Goal: Transaction & Acquisition: Purchase product/service

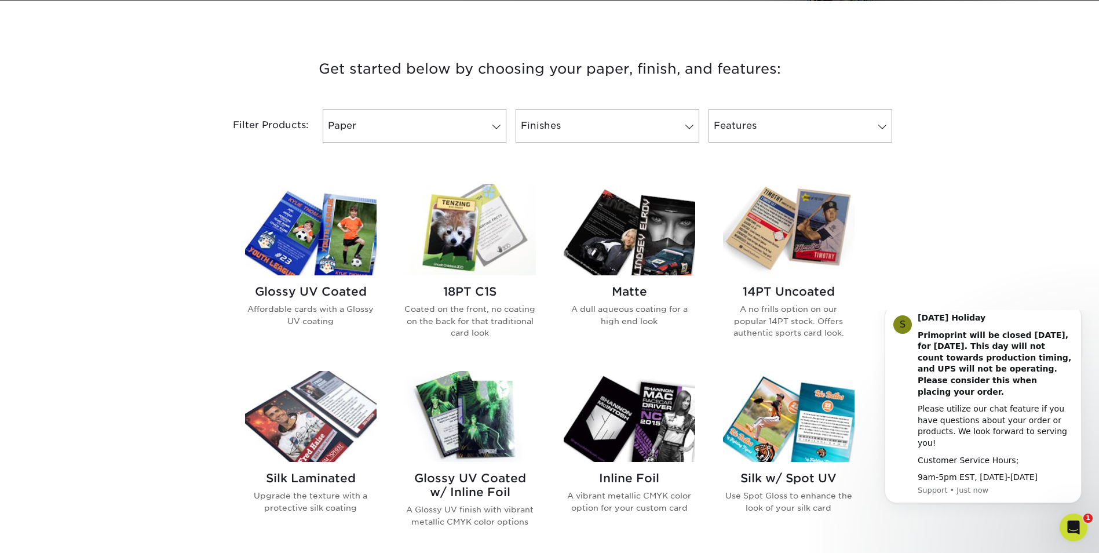
scroll to position [405, 0]
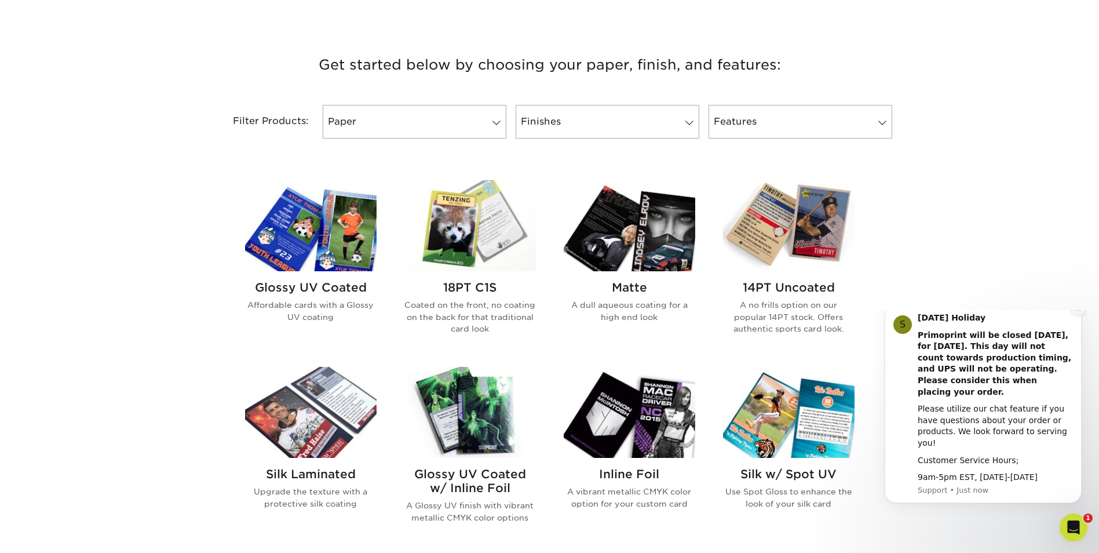
click at [1075, 316] on button "Dismiss notification" at bounding box center [1077, 308] width 15 height 15
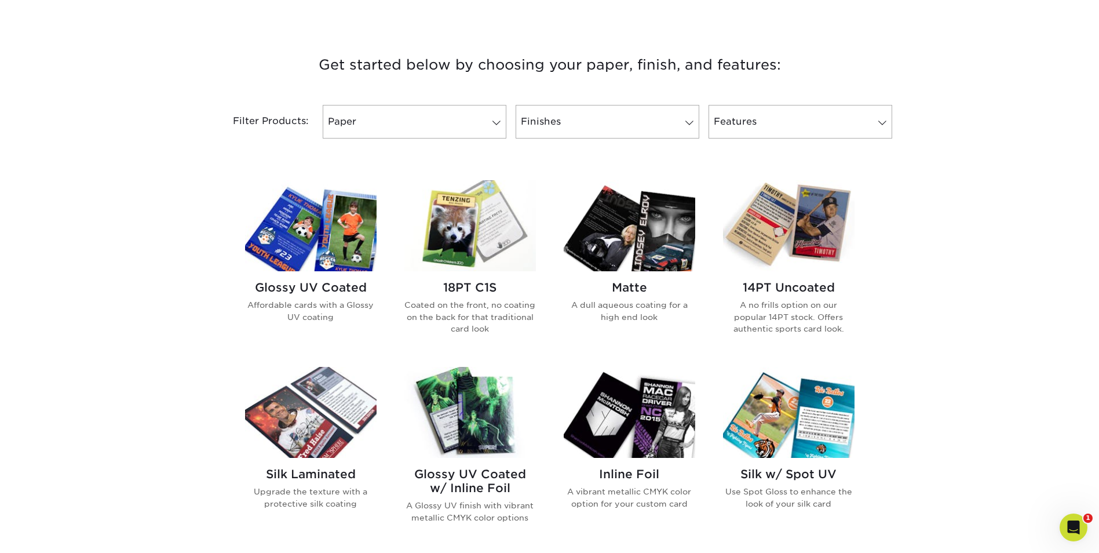
click at [458, 247] on img at bounding box center [469, 225] width 131 height 91
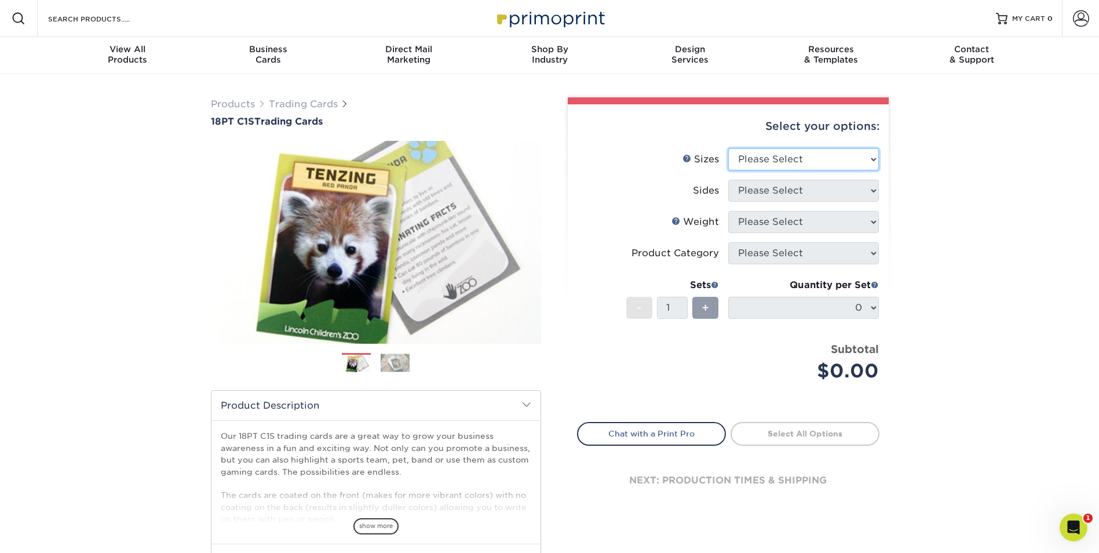
click at [766, 155] on select "Please Select 2.5" x 3.5"" at bounding box center [803, 159] width 151 height 22
select select "2.50x3.50"
click at [728, 148] on select "Please Select 2.5" x 3.5"" at bounding box center [803, 159] width 151 height 22
click at [769, 195] on select "Please Select Print Both Sides Print Front Only" at bounding box center [803, 191] width 151 height 22
select select "13abbda7-1d64-4f25-8bb2-c179b224825d"
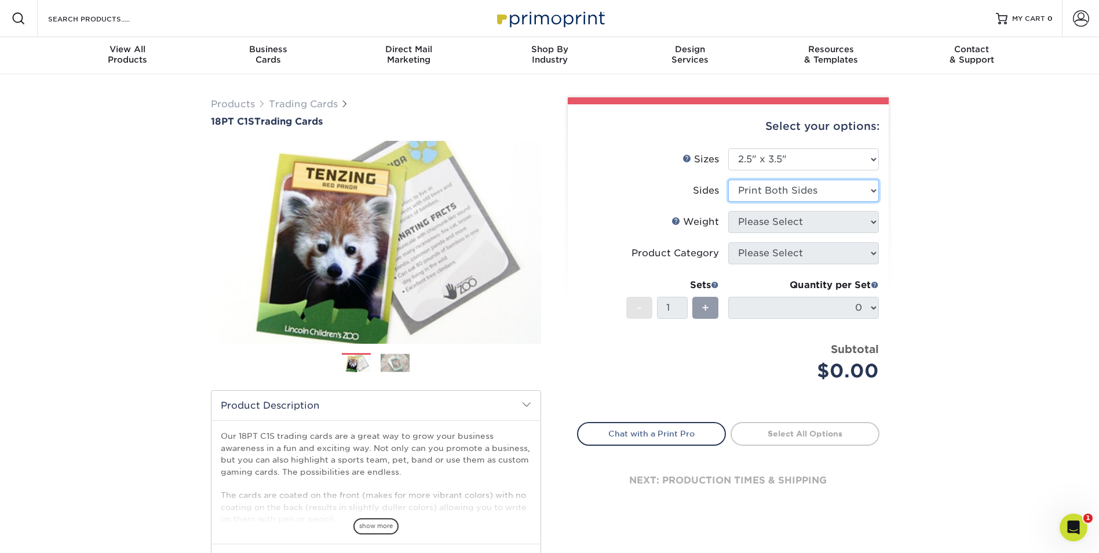
click at [728, 180] on select "Please Select Print Both Sides Print Front Only" at bounding box center [803, 191] width 151 height 22
click at [532, 238] on link "Next" at bounding box center [523, 242] width 23 height 23
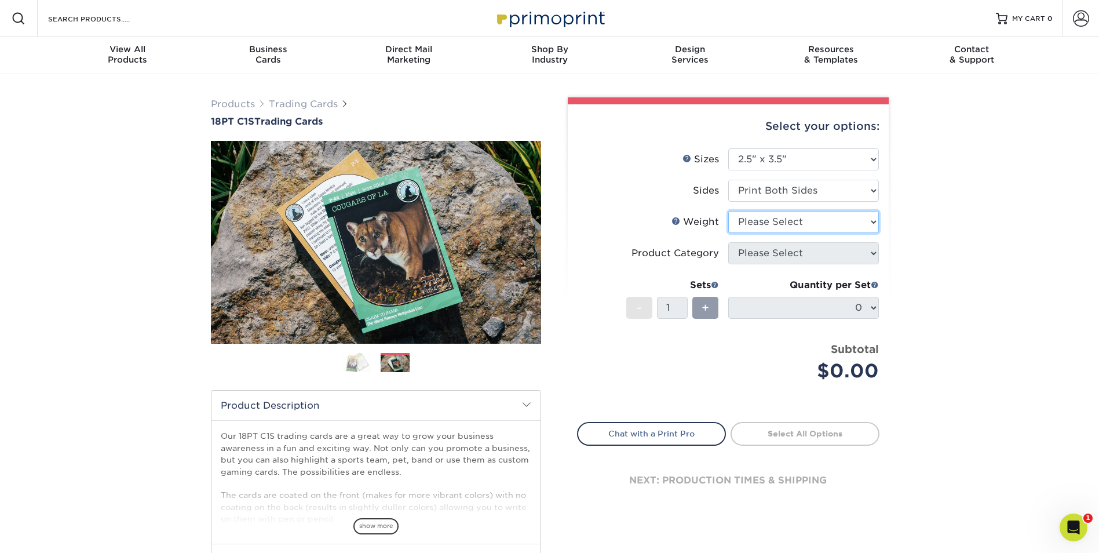
click at [831, 211] on select "Please Select 18PT C1S" at bounding box center [803, 222] width 151 height 22
select select "18PTC1S"
click at [728, 211] on select "Please Select 18PT C1S" at bounding box center [803, 222] width 151 height 22
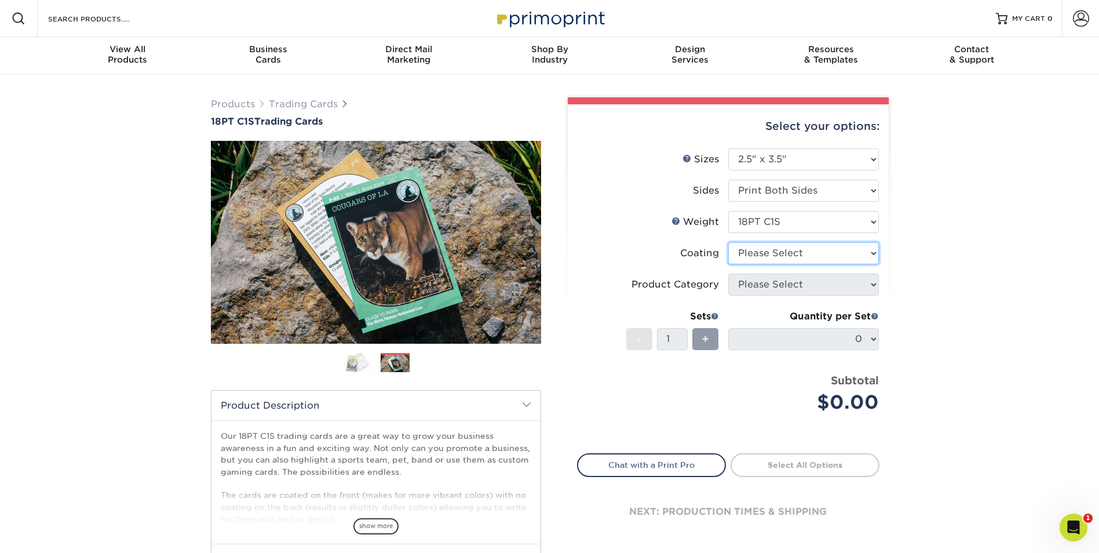
click at [812, 254] on select at bounding box center [803, 253] width 151 height 22
select select "3e7618de-abca-4bda-9f97-8b9129e913d8"
click at [728, 242] on select at bounding box center [803, 253] width 151 height 22
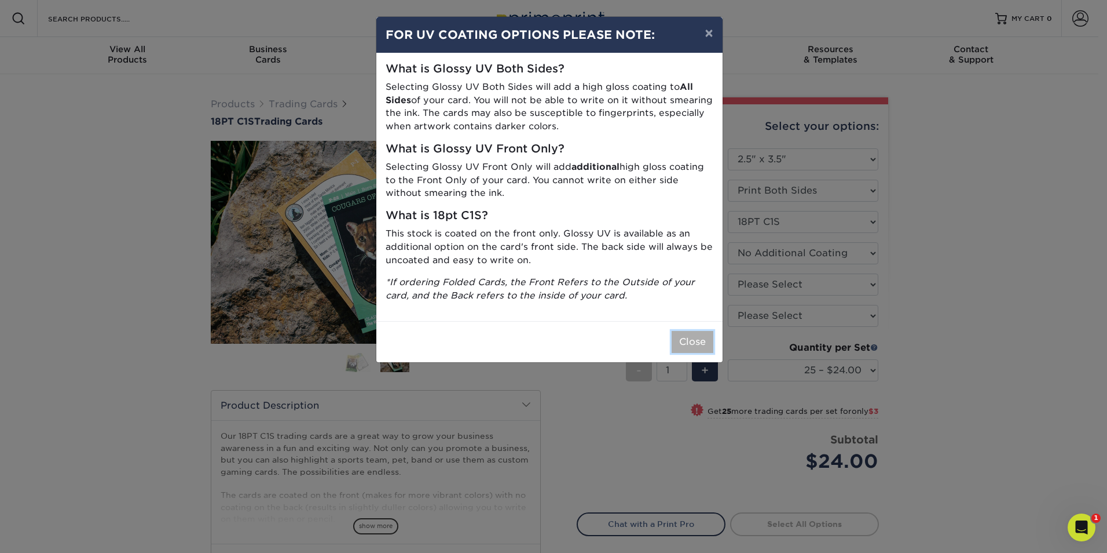
click at [699, 339] on button "Close" at bounding box center [693, 342] width 42 height 22
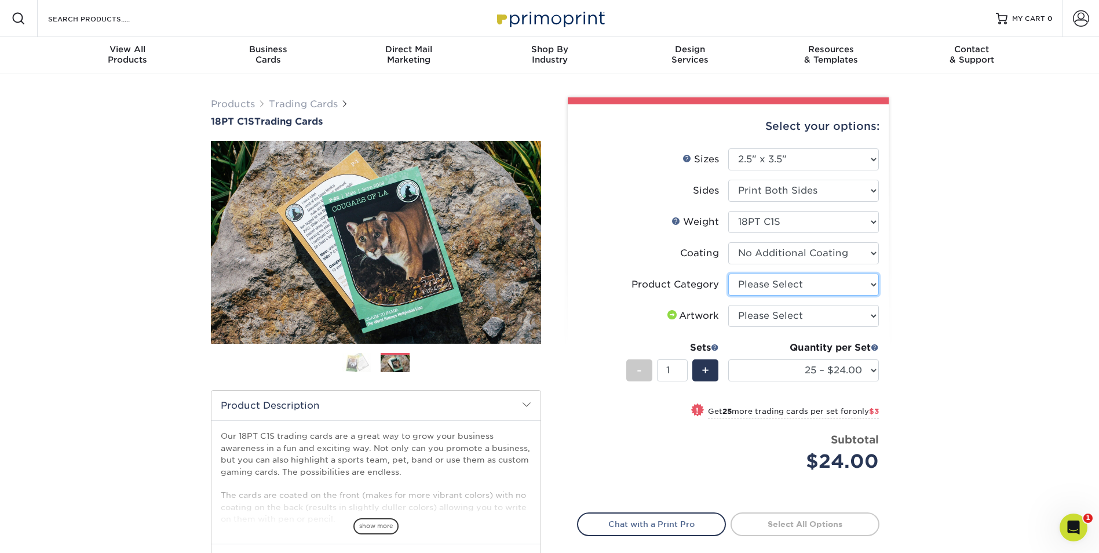
click at [810, 287] on select "Please Select Trading Cards" at bounding box center [803, 284] width 151 height 22
select select "c2f9bce9-36c2-409d-b101-c29d9d031e18"
click at [728, 273] on select "Please Select Trading Cards" at bounding box center [803, 284] width 151 height 22
click at [807, 313] on select "Please Select I will upload files I need a design - $100" at bounding box center [803, 316] width 151 height 22
click at [931, 325] on div "Products Trading Cards 18PT C1S Trading Cards Previous Next show more" at bounding box center [549, 377] width 1099 height 606
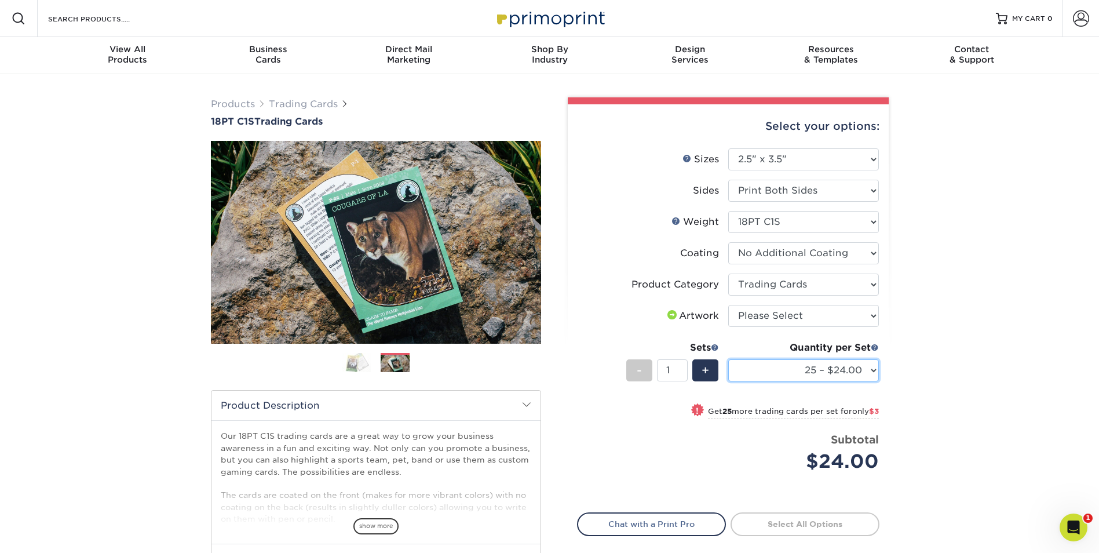
click at [843, 367] on select "25 – $24.00 50 – $27.00 75 – $35.00 100 – $39.00 250 – $45.00 500 – $55.00 1000…" at bounding box center [803, 370] width 151 height 22
click at [934, 256] on div "Products Trading Cards 18PT C1S Trading Cards Previous Next show more" at bounding box center [549, 377] width 1099 height 606
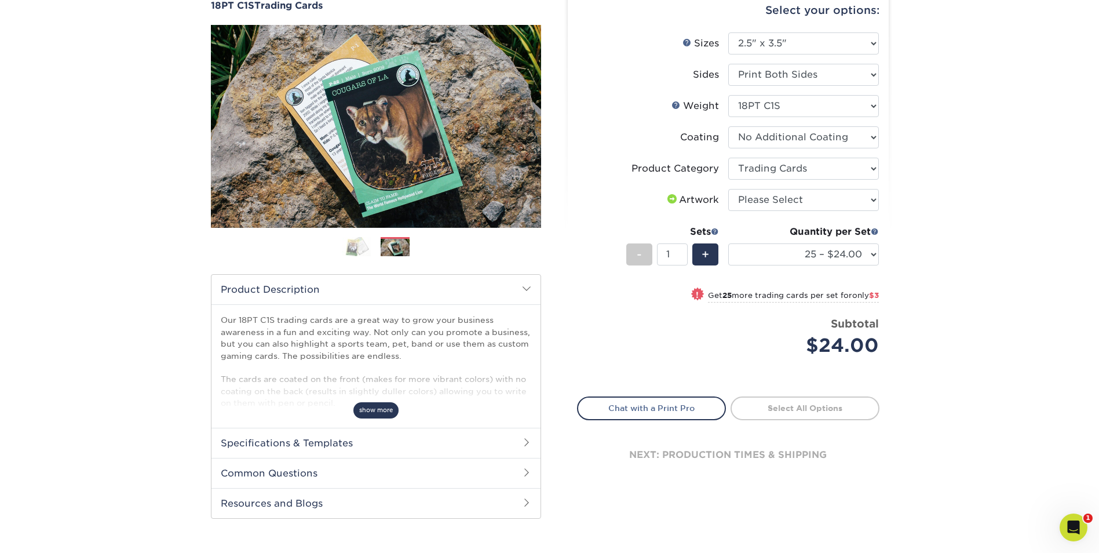
click at [385, 408] on span "show more" at bounding box center [375, 410] width 45 height 16
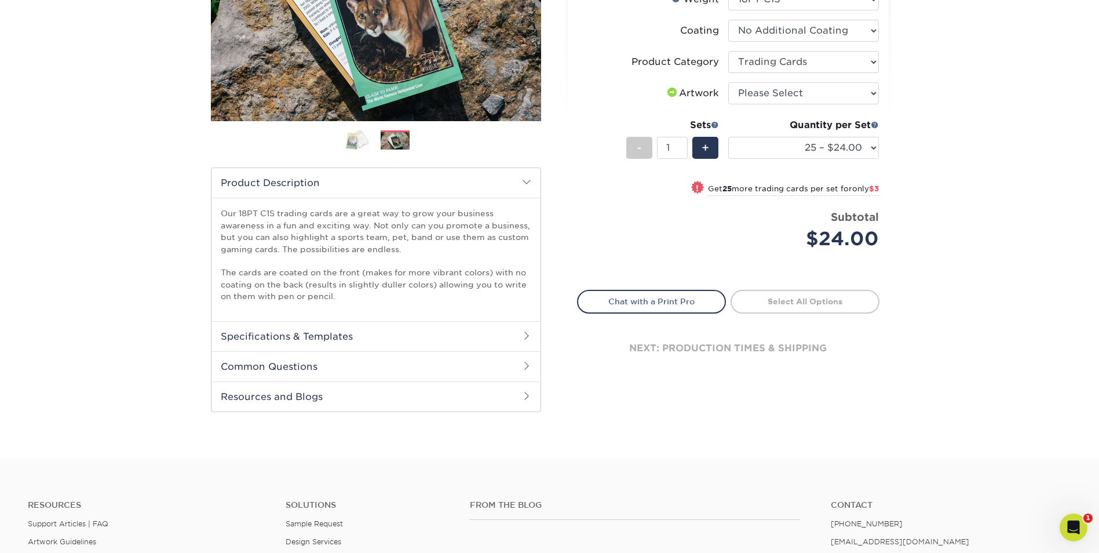
scroll to position [232, 0]
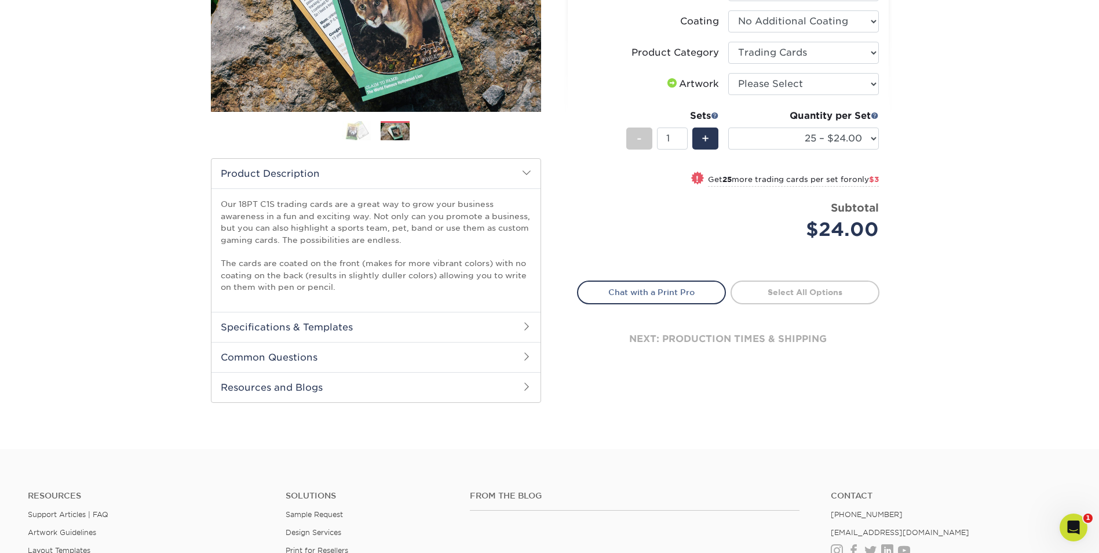
click at [360, 331] on h2 "Specifications & Templates" at bounding box center [375, 327] width 329 height 30
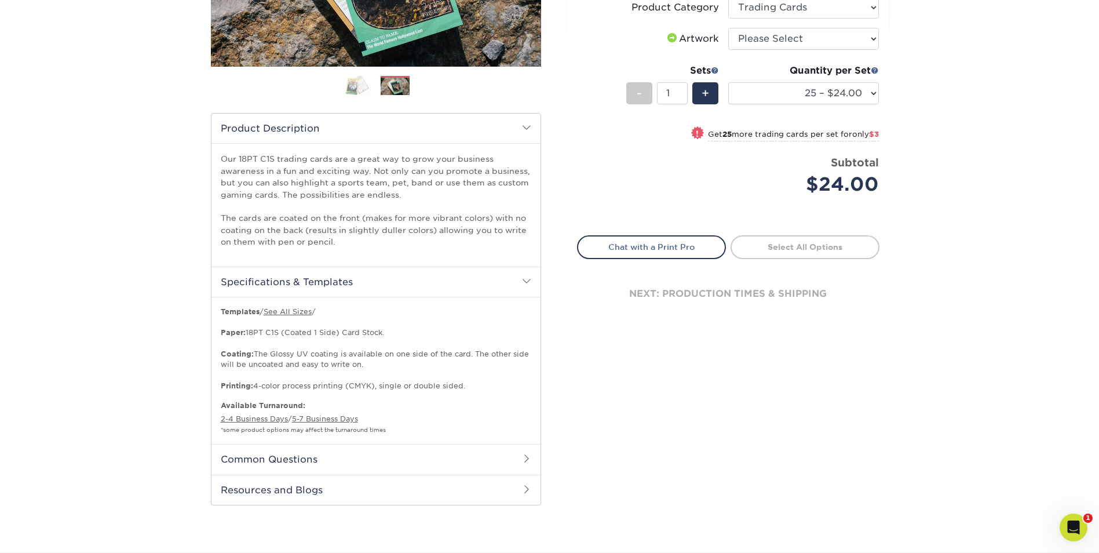
scroll to position [348, 0]
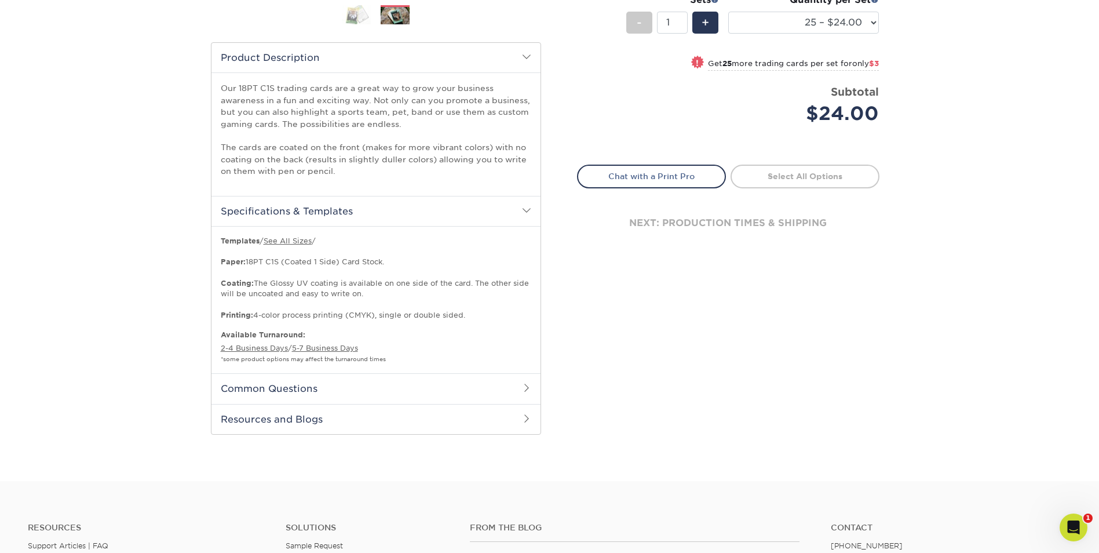
click at [422, 393] on h2 "Common Questions" at bounding box center [375, 388] width 329 height 30
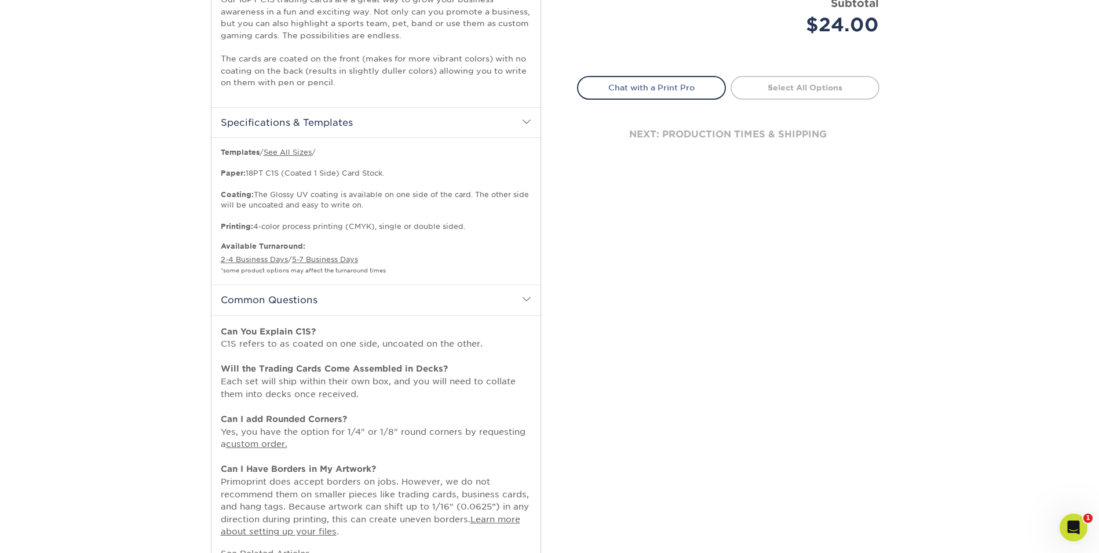
scroll to position [521, 0]
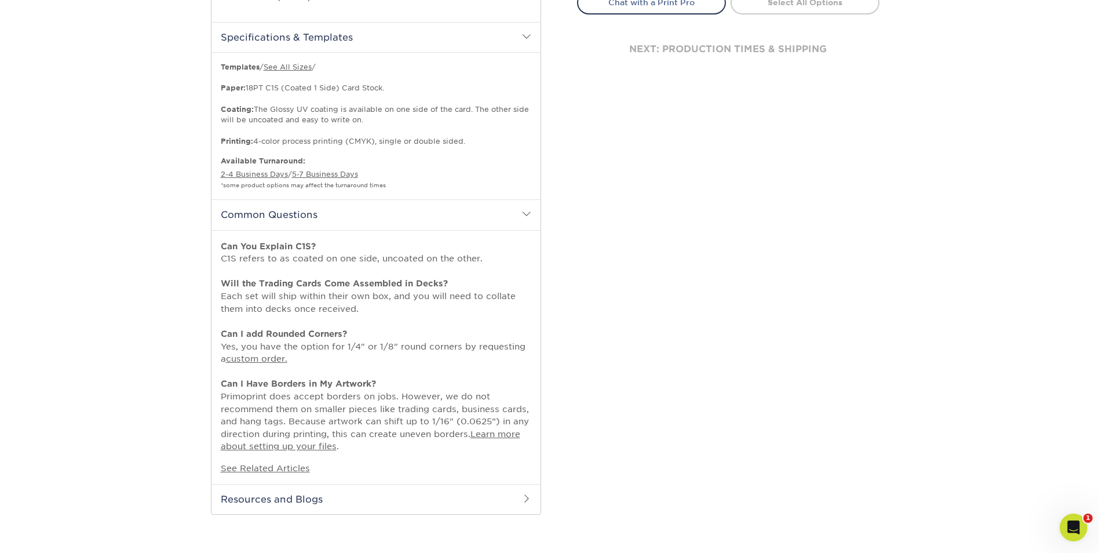
click at [358, 486] on h2 "Resources and Blogs" at bounding box center [375, 499] width 329 height 30
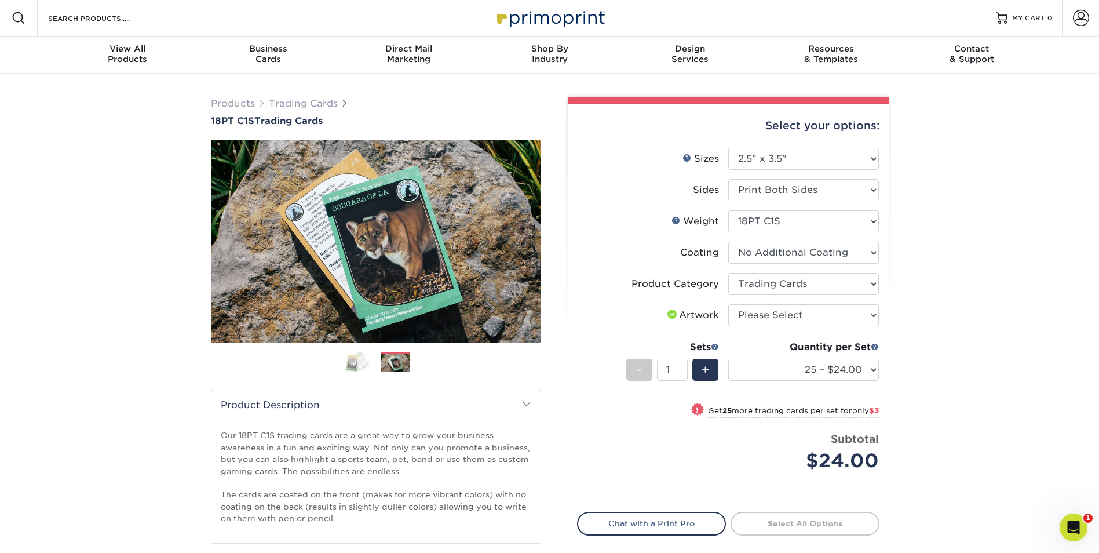
scroll to position [0, 0]
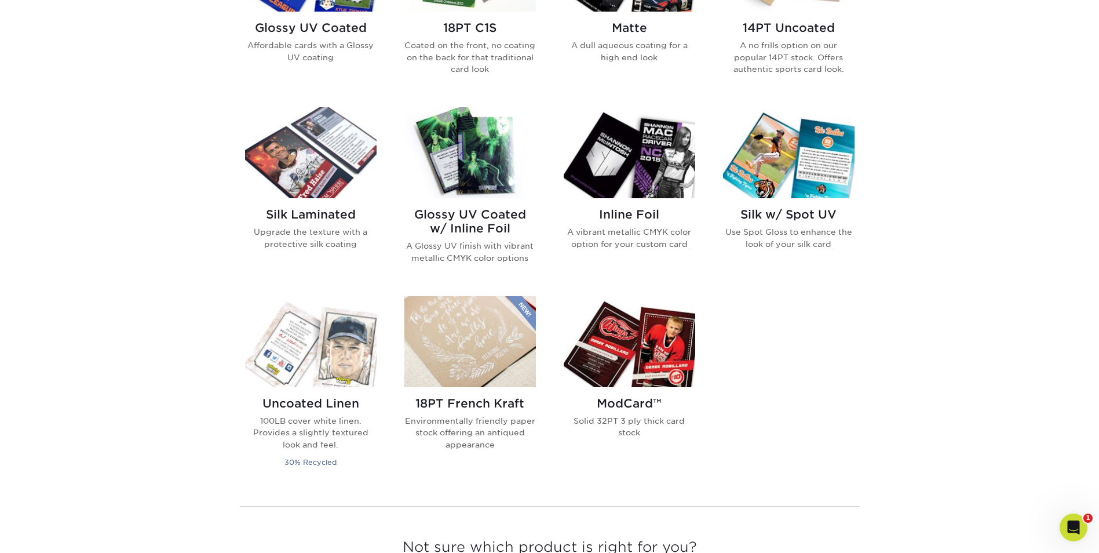
scroll to position [695, 0]
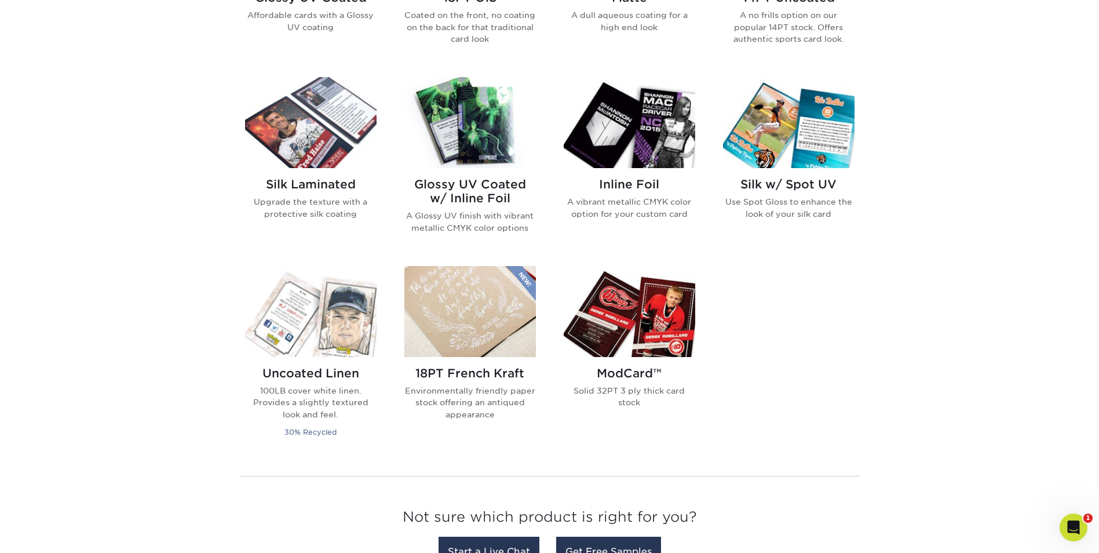
click at [451, 301] on img at bounding box center [469, 311] width 131 height 91
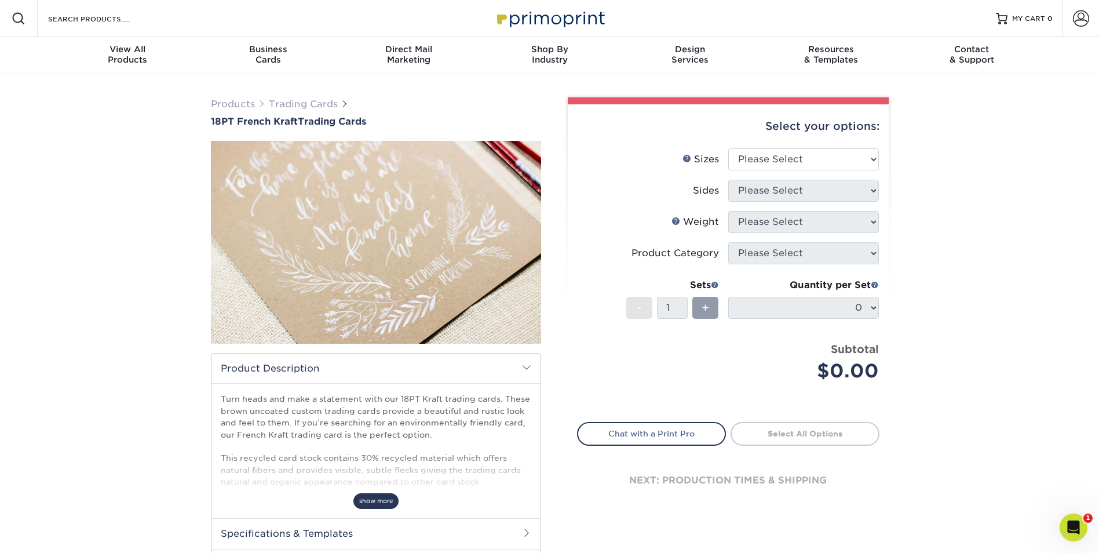
click at [379, 500] on span "show more" at bounding box center [375, 501] width 45 height 16
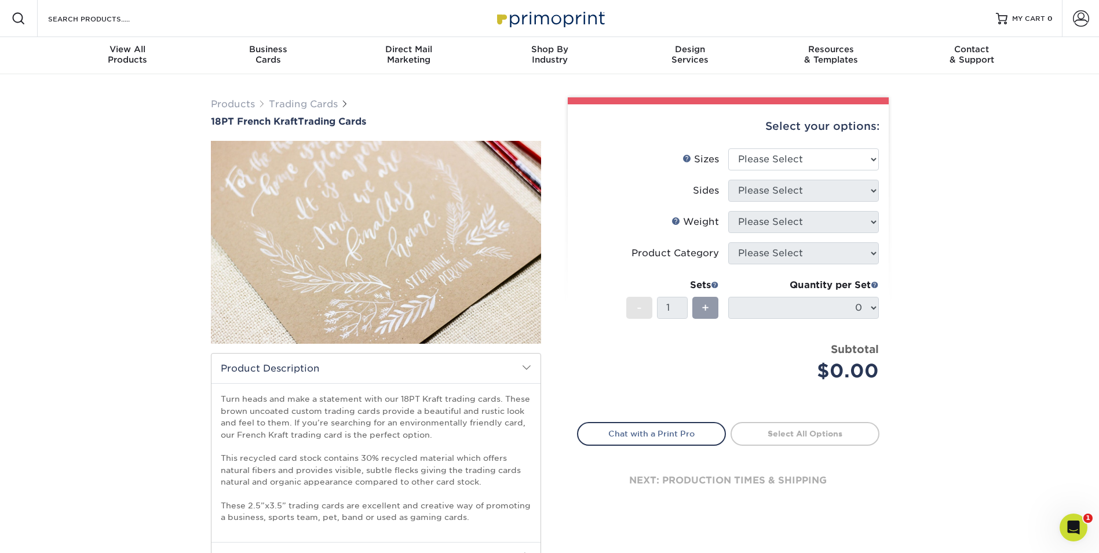
click at [470, 279] on img at bounding box center [376, 242] width 330 height 228
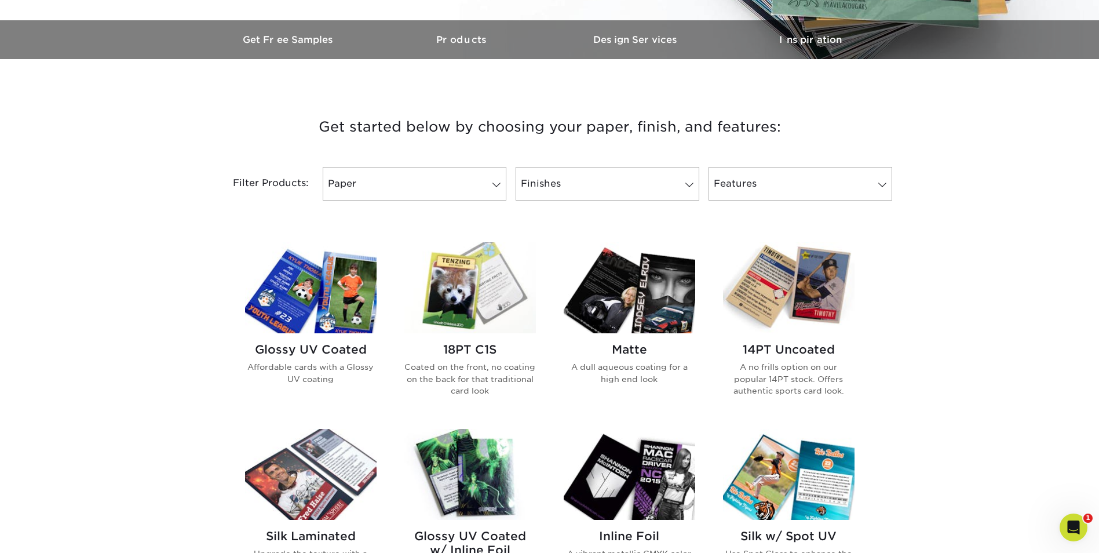
scroll to position [463, 0]
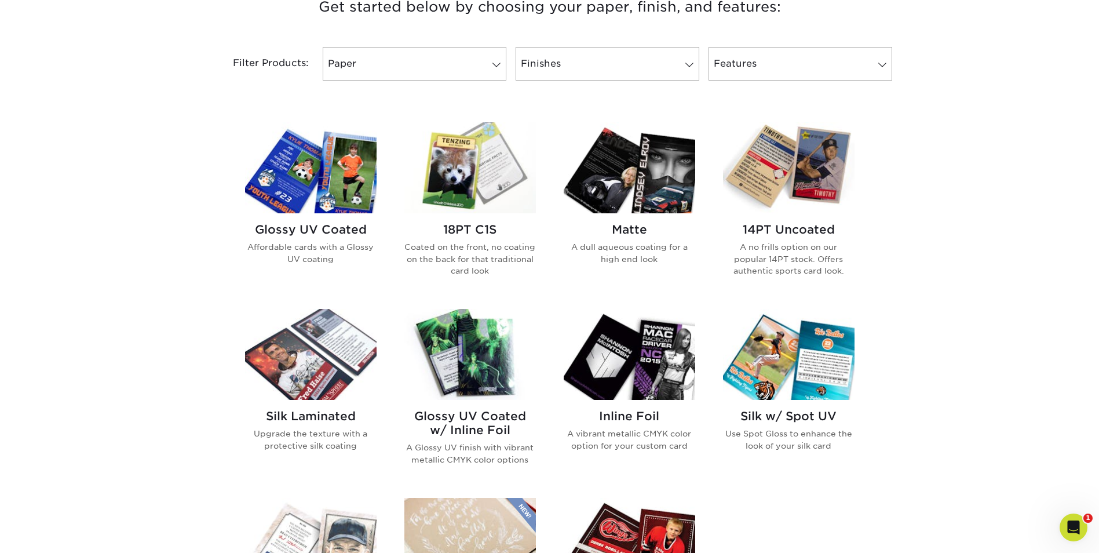
click at [668, 196] on img at bounding box center [629, 167] width 131 height 91
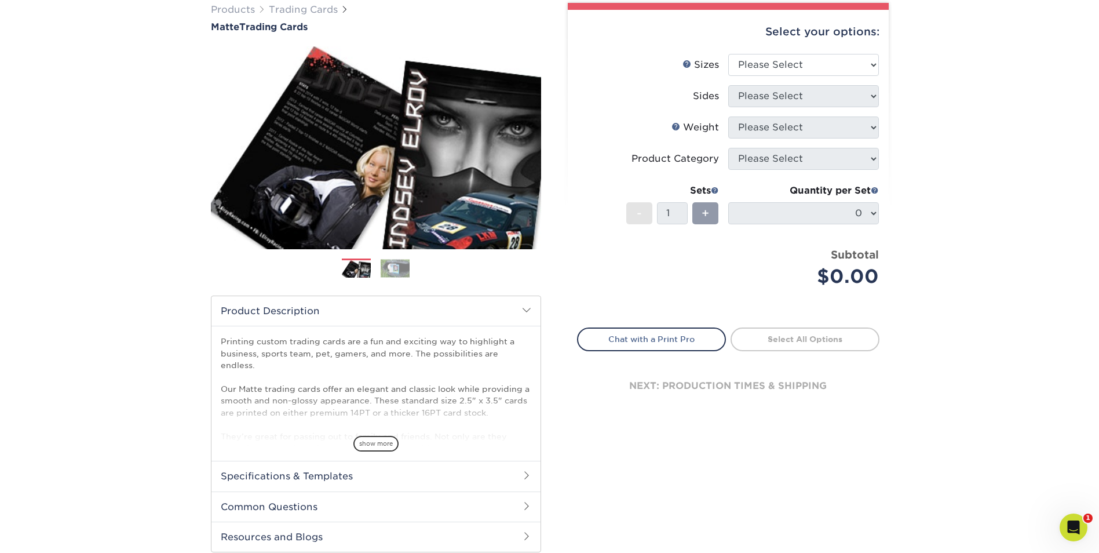
scroll to position [116, 0]
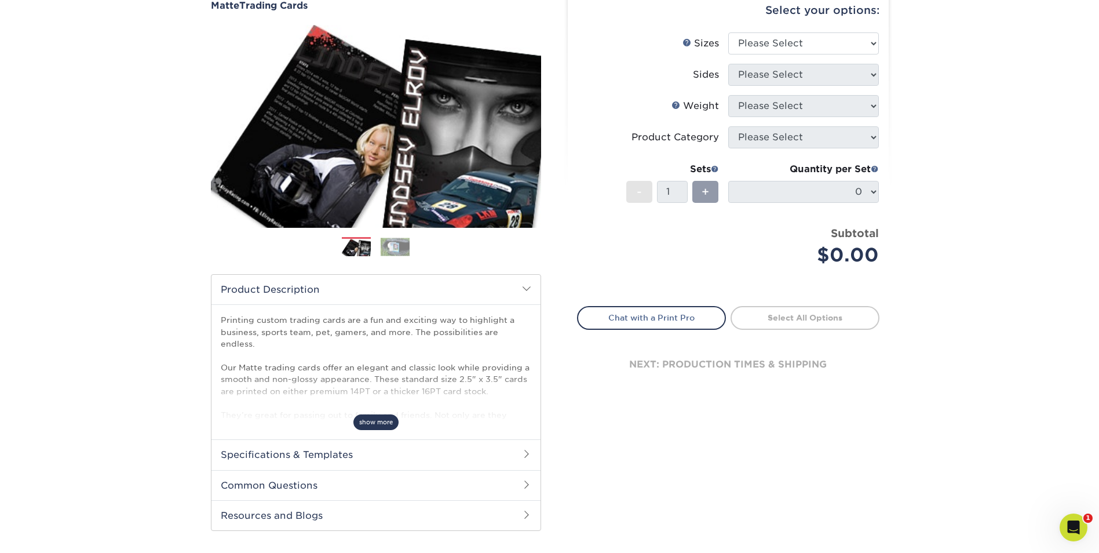
click at [370, 420] on span "show more" at bounding box center [375, 422] width 45 height 16
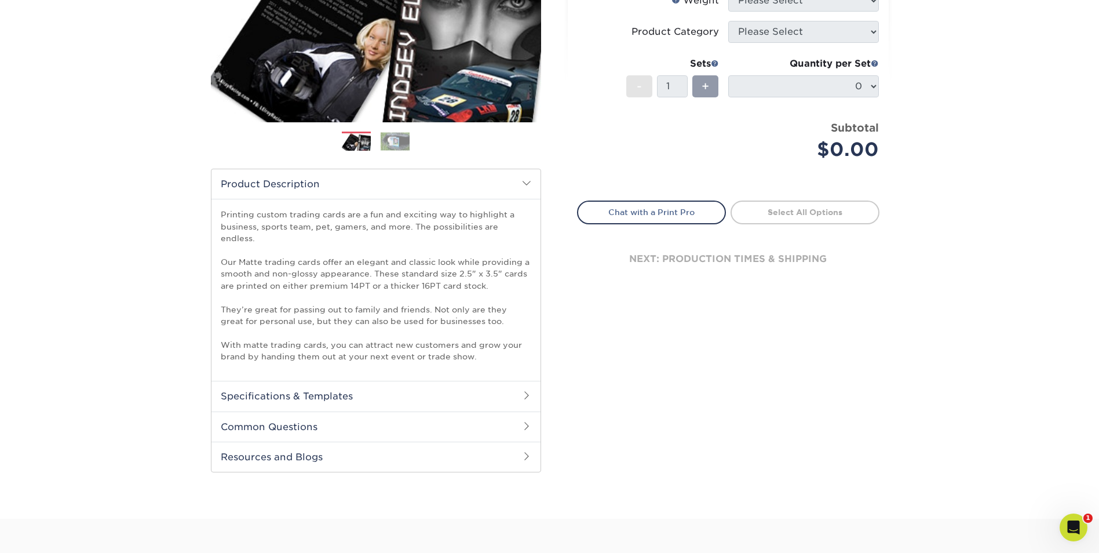
scroll to position [232, 0]
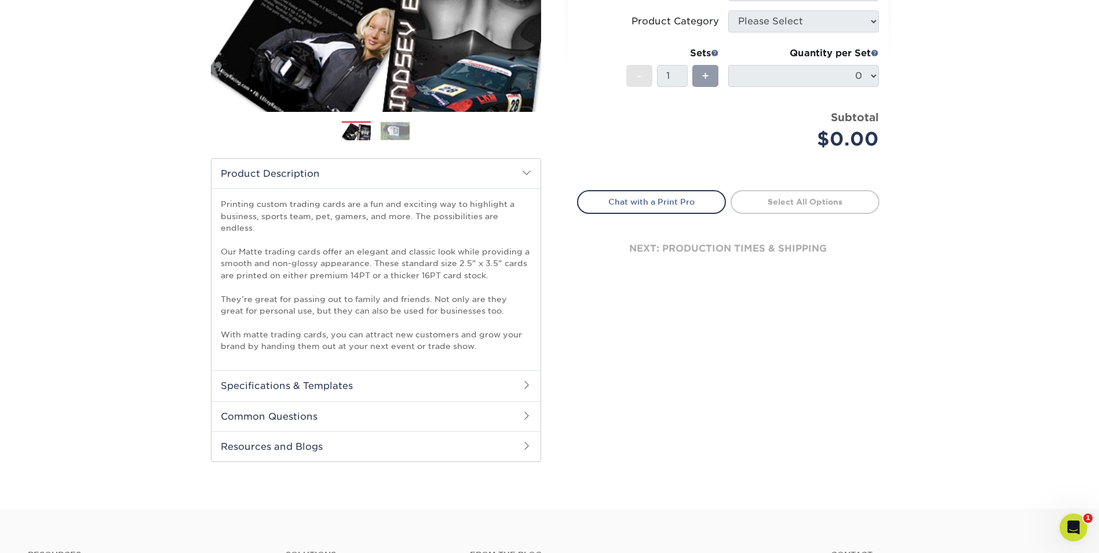
click at [313, 370] on h2 "Specifications & Templates" at bounding box center [375, 385] width 329 height 30
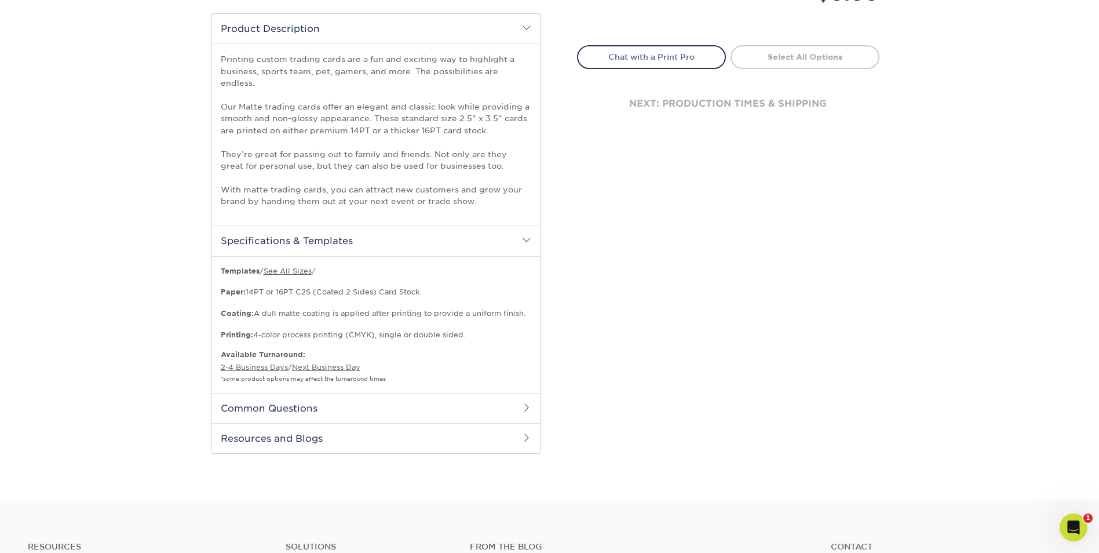
scroll to position [463, 0]
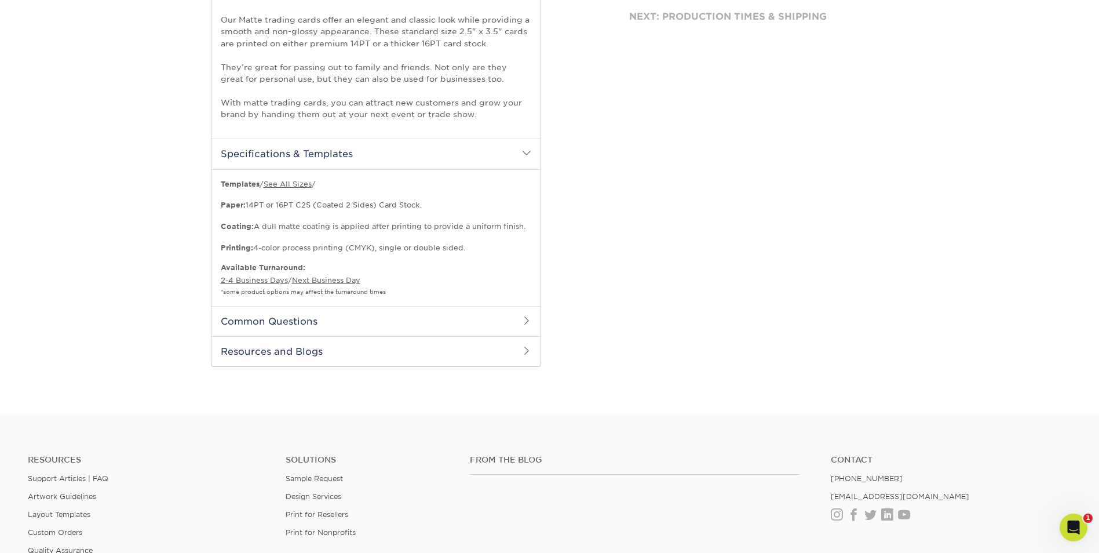
click at [454, 352] on h2 "Resources and Blogs" at bounding box center [375, 351] width 329 height 30
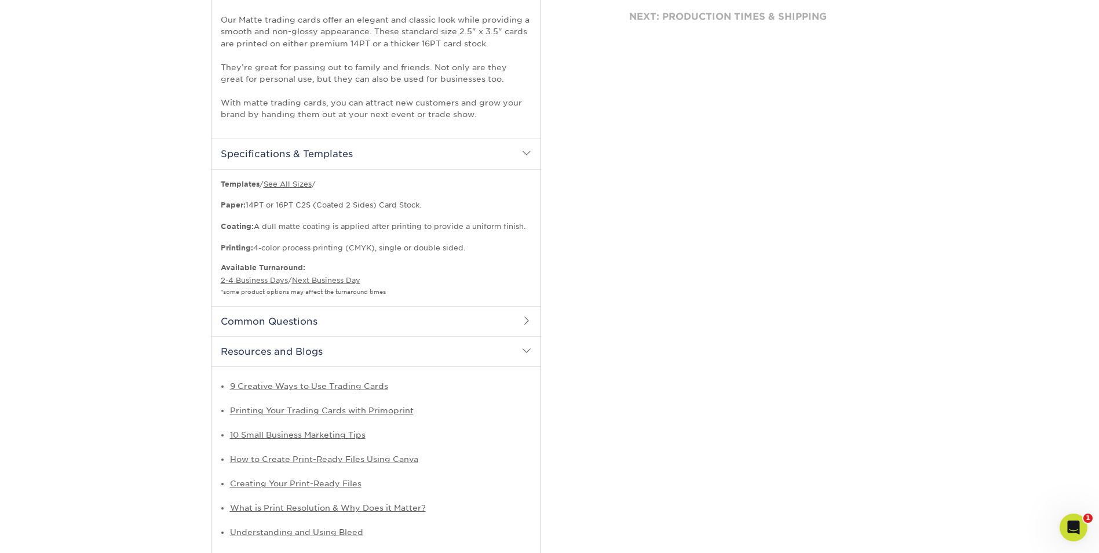
click at [458, 311] on h2 "Common Questions" at bounding box center [375, 321] width 329 height 30
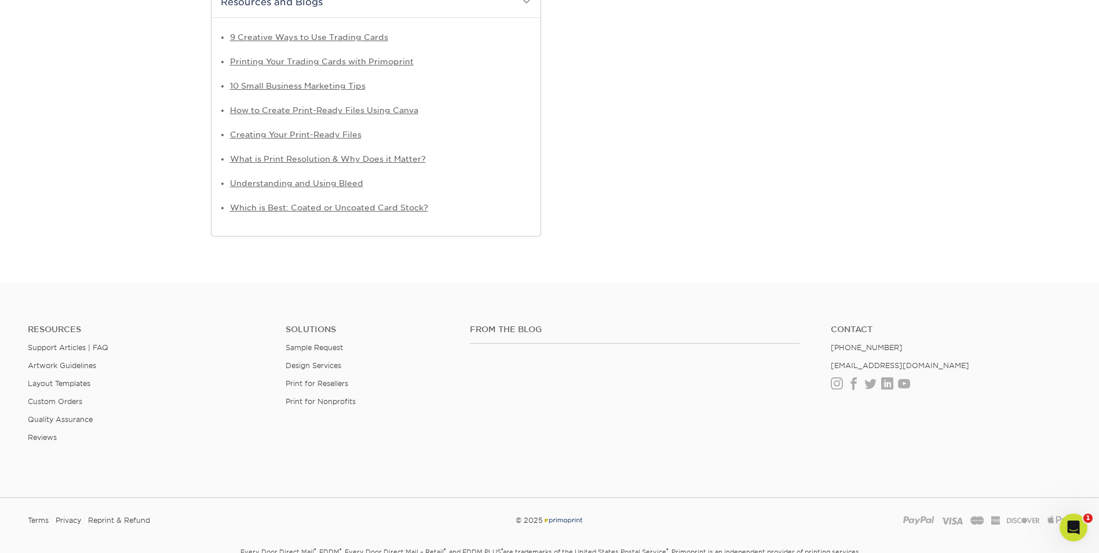
scroll to position [1148, 0]
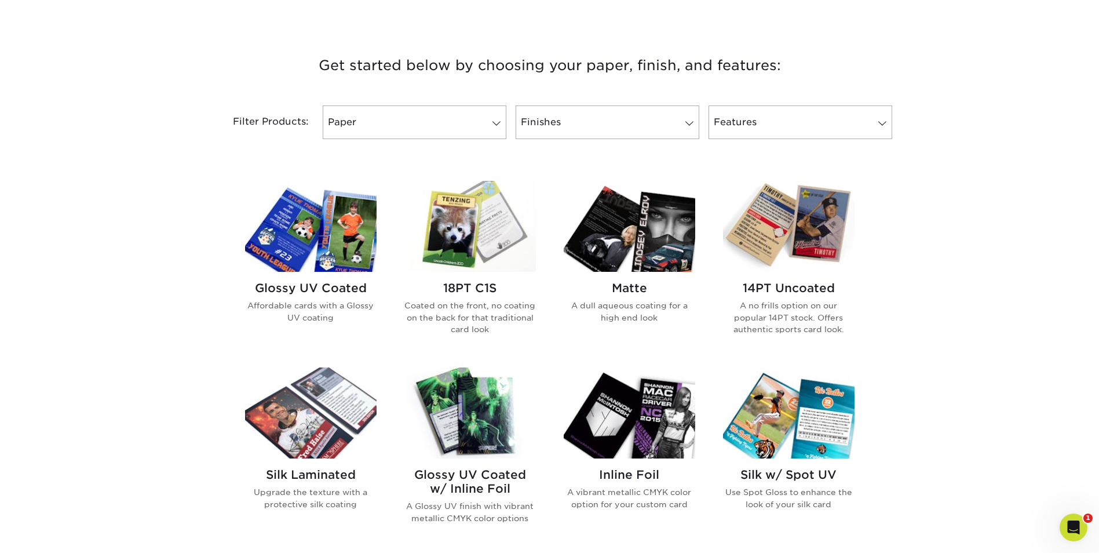
scroll to position [405, 0]
click at [809, 271] on img at bounding box center [788, 225] width 131 height 91
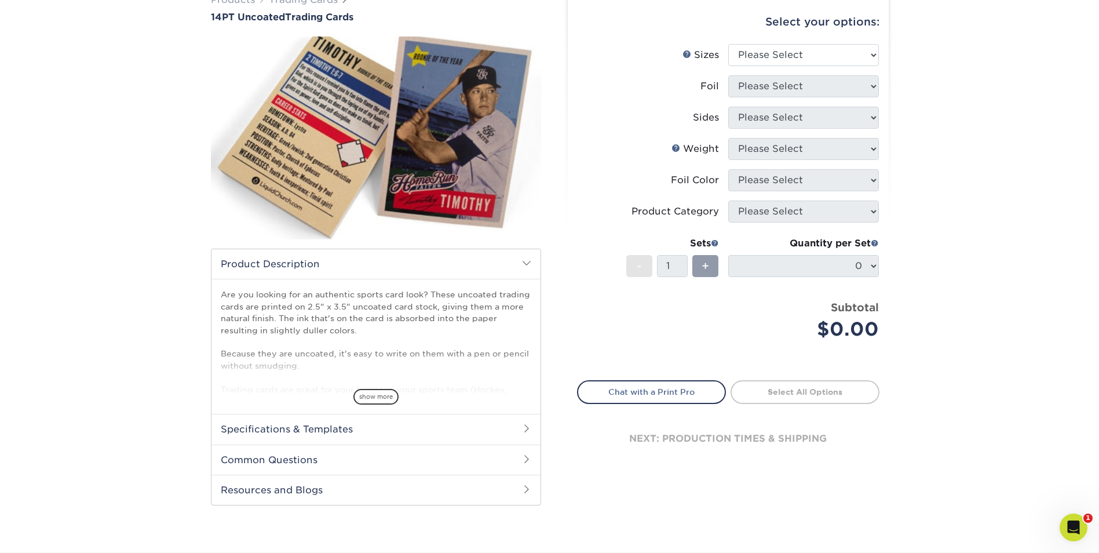
scroll to position [116, 0]
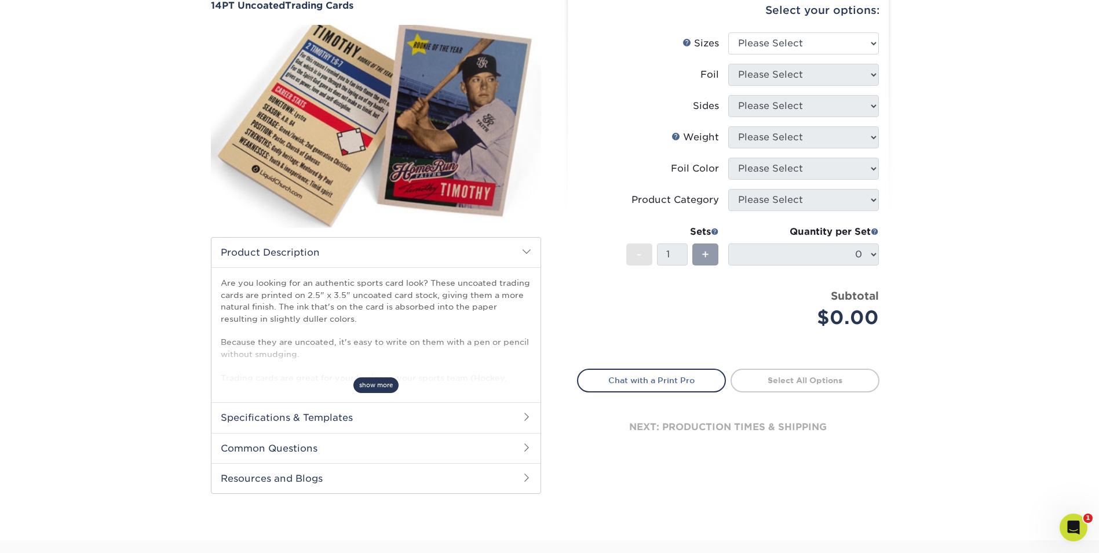
click at [374, 390] on span "show more" at bounding box center [375, 385] width 45 height 16
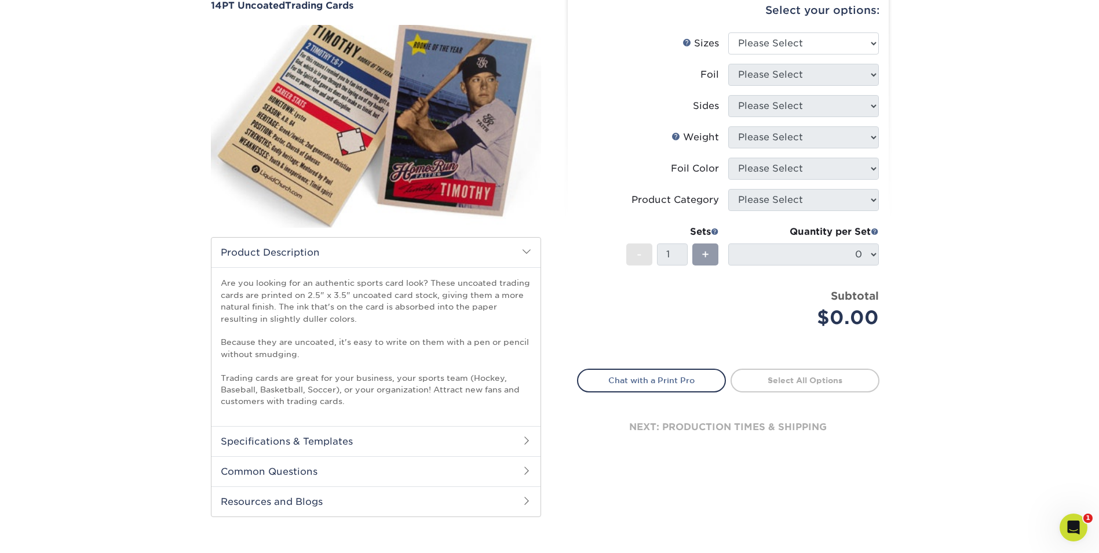
scroll to position [58, 0]
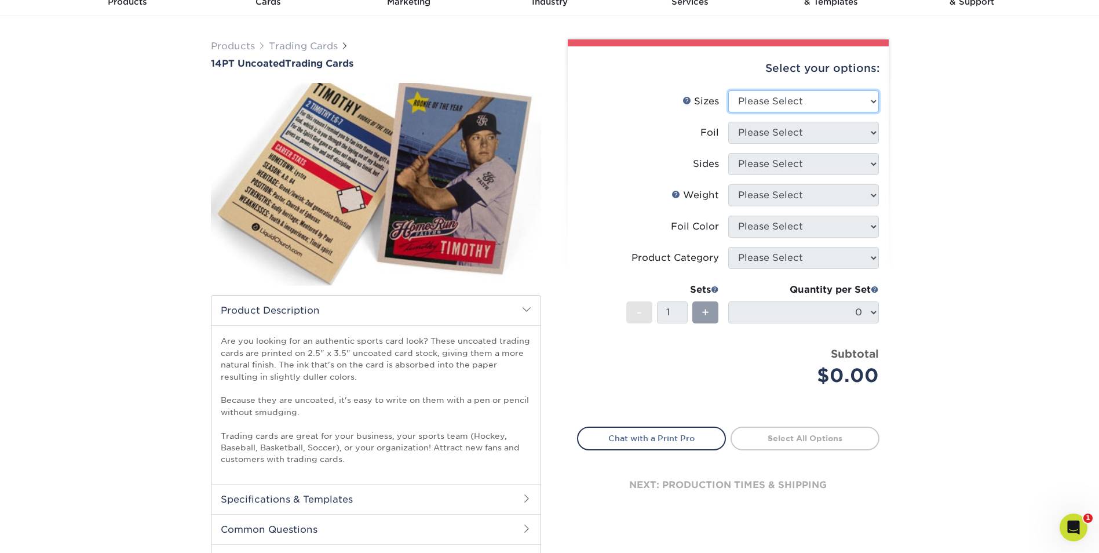
click at [816, 96] on select "Please Select 2.5" x 3.5"" at bounding box center [803, 101] width 151 height 22
select select "2.50x3.50"
click at [728, 90] on select "Please Select 2.5" x 3.5"" at bounding box center [803, 101] width 151 height 22
drag, startPoint x: 813, startPoint y: 135, endPoint x: 817, endPoint y: 126, distance: 9.9
click at [813, 135] on select "Please Select Yes No" at bounding box center [803, 133] width 151 height 22
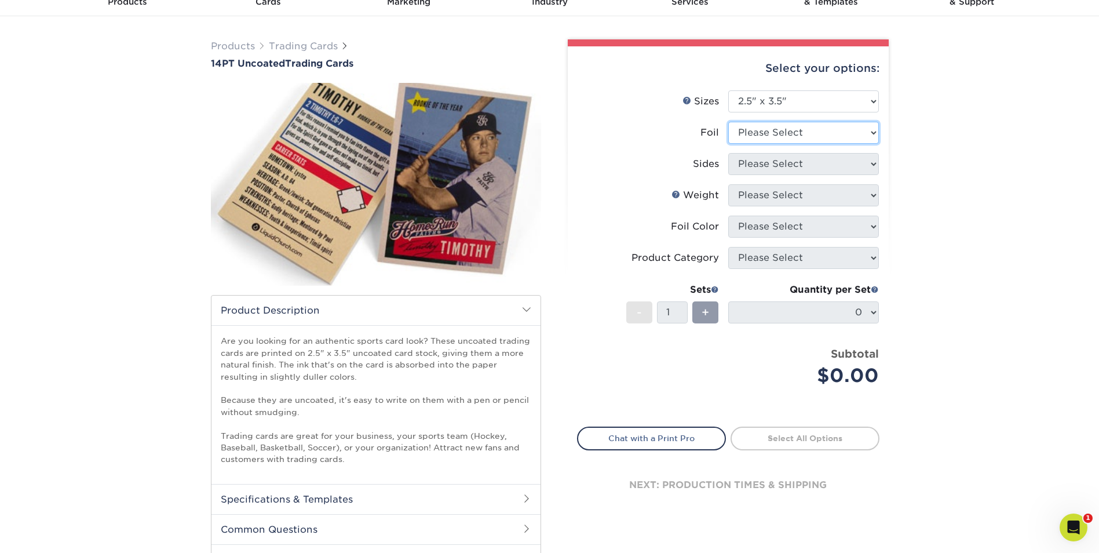
select select "0"
click at [728, 122] on select "Please Select Yes No" at bounding box center [803, 133] width 151 height 22
click at [794, 167] on select "Please Select Print Both Sides Print Front Only" at bounding box center [803, 164] width 151 height 22
select select "13abbda7-1d64-4f25-8bb2-c179b224825d"
click at [728, 153] on select "Please Select Print Both Sides Print Front Only" at bounding box center [803, 164] width 151 height 22
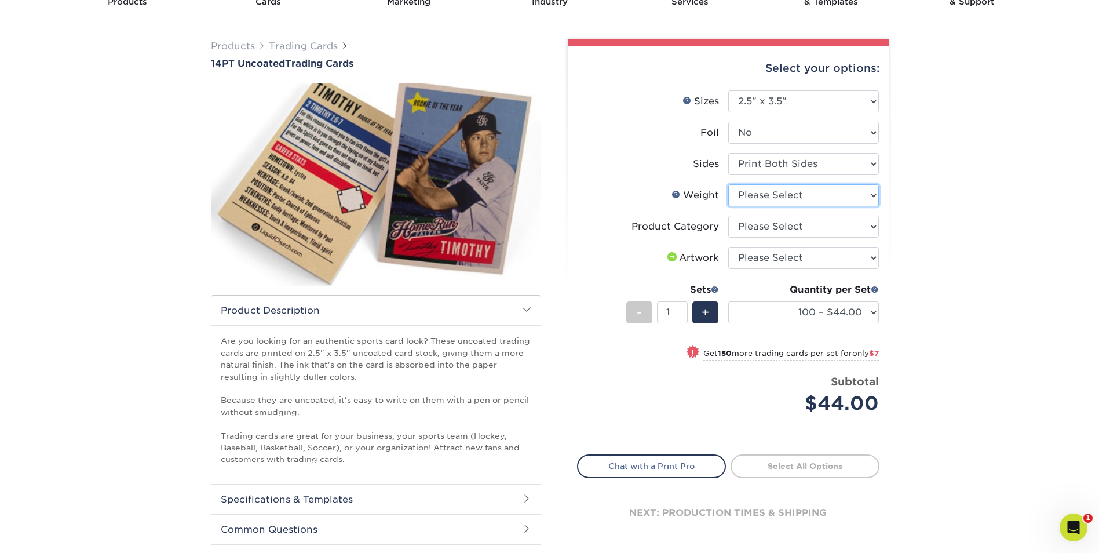
click at [793, 198] on select "Please Select 14PT Uncoated" at bounding box center [803, 195] width 151 height 22
click at [789, 219] on ul "Sizes Help Sizes Please Select 2.5" x 3.5" Foil Yes No -" at bounding box center [728, 260] width 302 height 341
click at [790, 198] on select "Please Select 14PT Uncoated" at bounding box center [803, 195] width 151 height 22
select select "14PT Uncoated"
click at [728, 184] on select "Please Select 14PT Uncoated" at bounding box center [803, 195] width 151 height 22
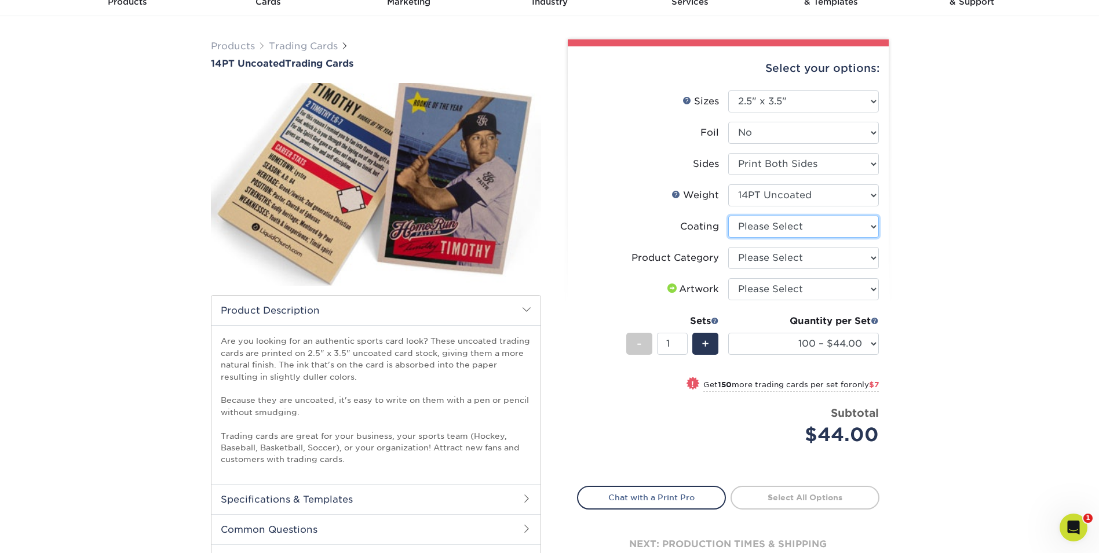
click at [777, 224] on select at bounding box center [803, 226] width 151 height 22
select select "3e7618de-abca-4bda-9f97-8b9129e913d8"
click at [728, 215] on select at bounding box center [803, 226] width 151 height 22
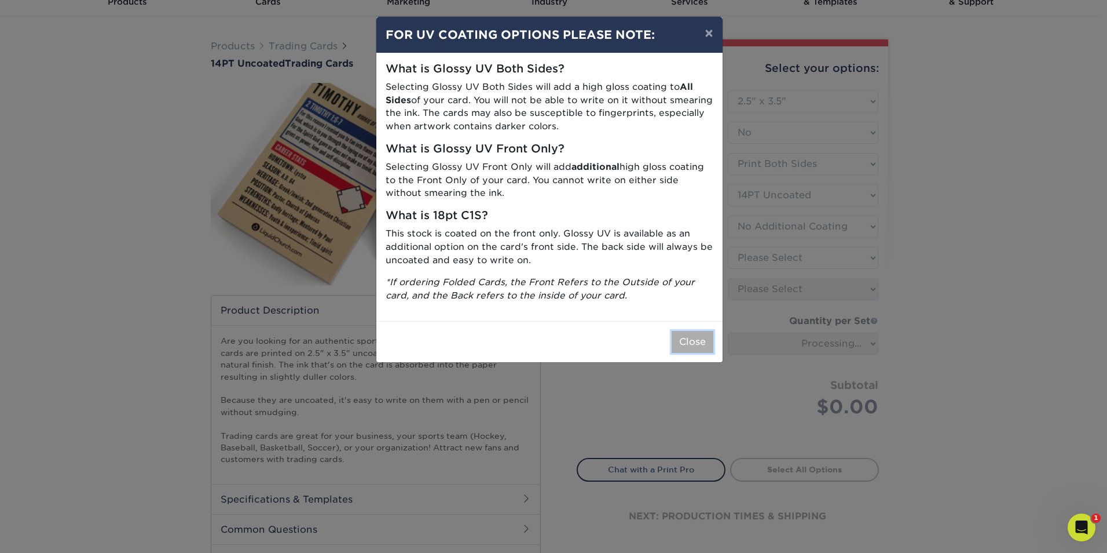
click at [686, 339] on button "Close" at bounding box center [693, 342] width 42 height 22
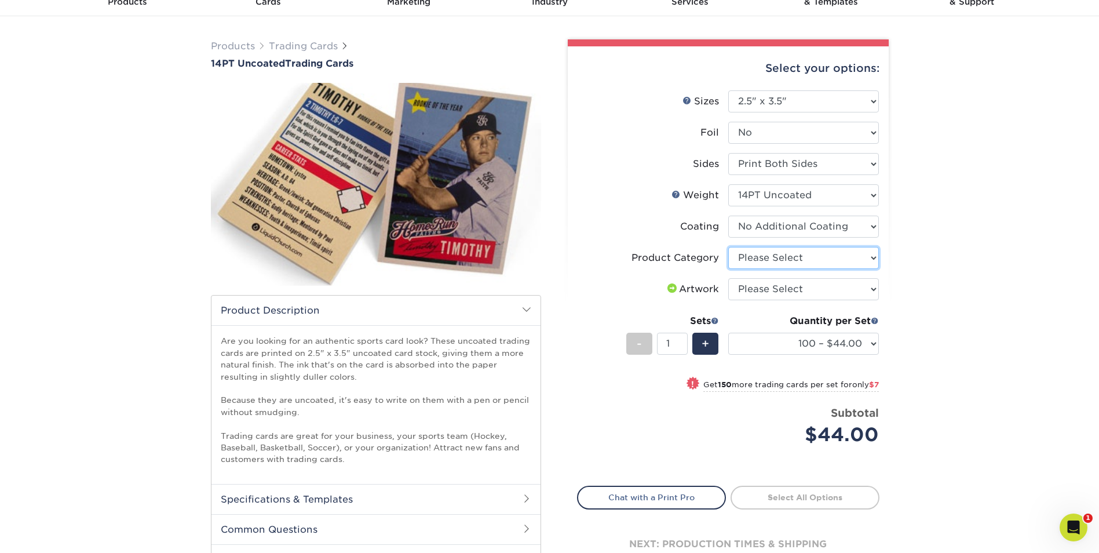
click at [788, 253] on select "Please Select Trading Cards" at bounding box center [803, 258] width 151 height 22
select select "c2f9bce9-36c2-409d-b101-c29d9d031e18"
click at [728, 247] on select "Please Select Trading Cards" at bounding box center [803, 258] width 151 height 22
click at [780, 288] on select "Please Select I will upload files I need a design - $100" at bounding box center [803, 289] width 151 height 22
select select "upload"
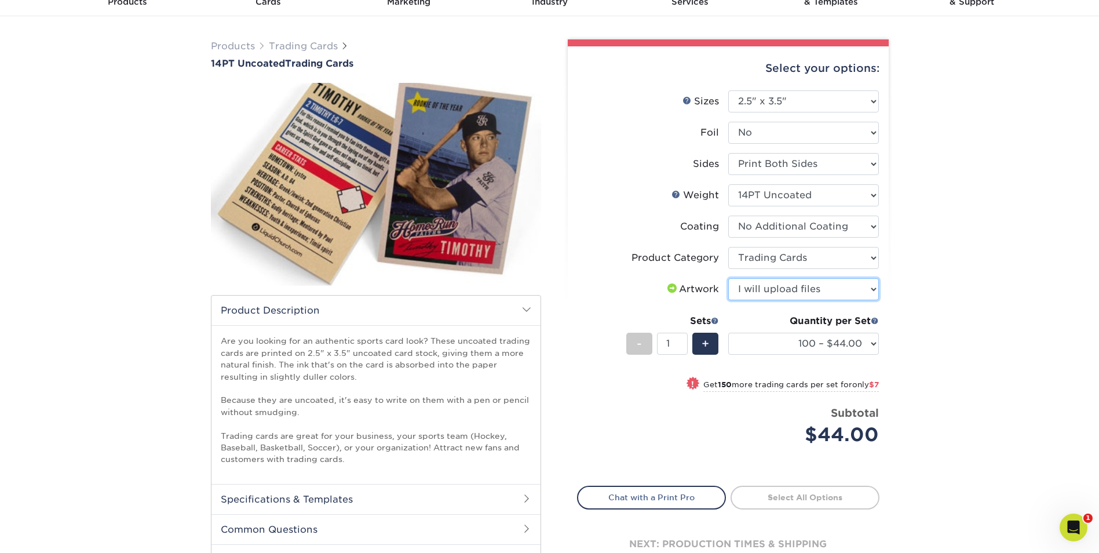
click at [728, 278] on select "Please Select I will upload files I need a design - $100" at bounding box center [803, 289] width 151 height 22
